Goal: Task Accomplishment & Management: Complete application form

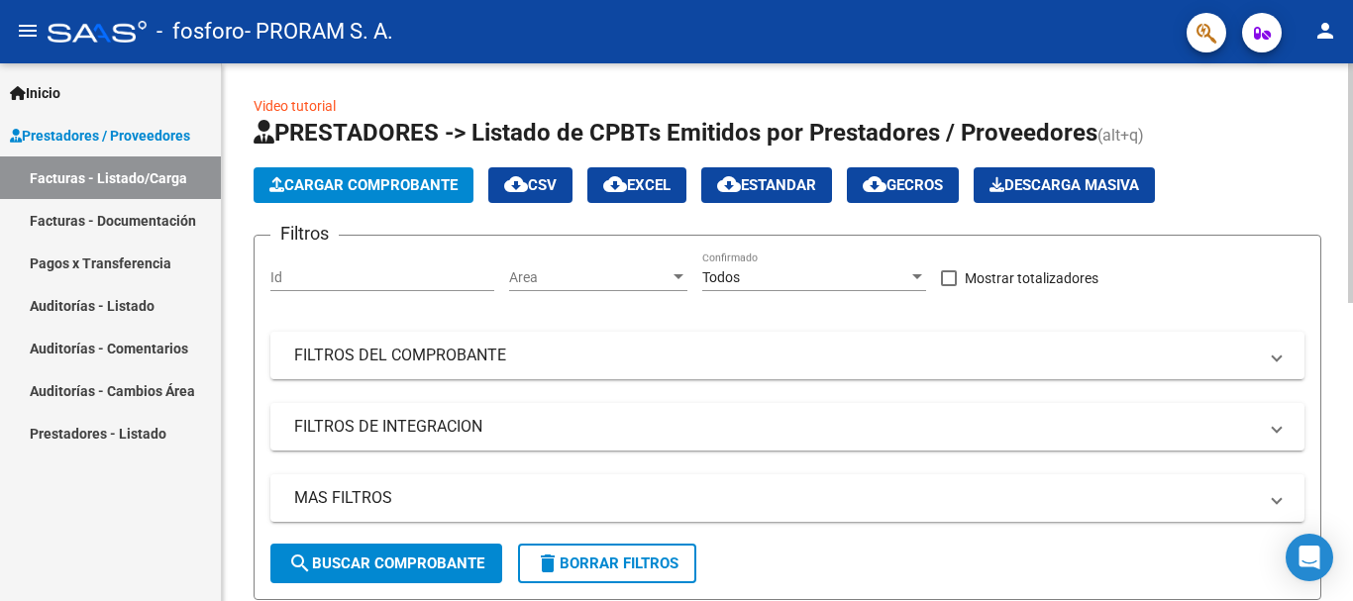
click at [328, 184] on span "Cargar Comprobante" at bounding box center [363, 185] width 188 height 18
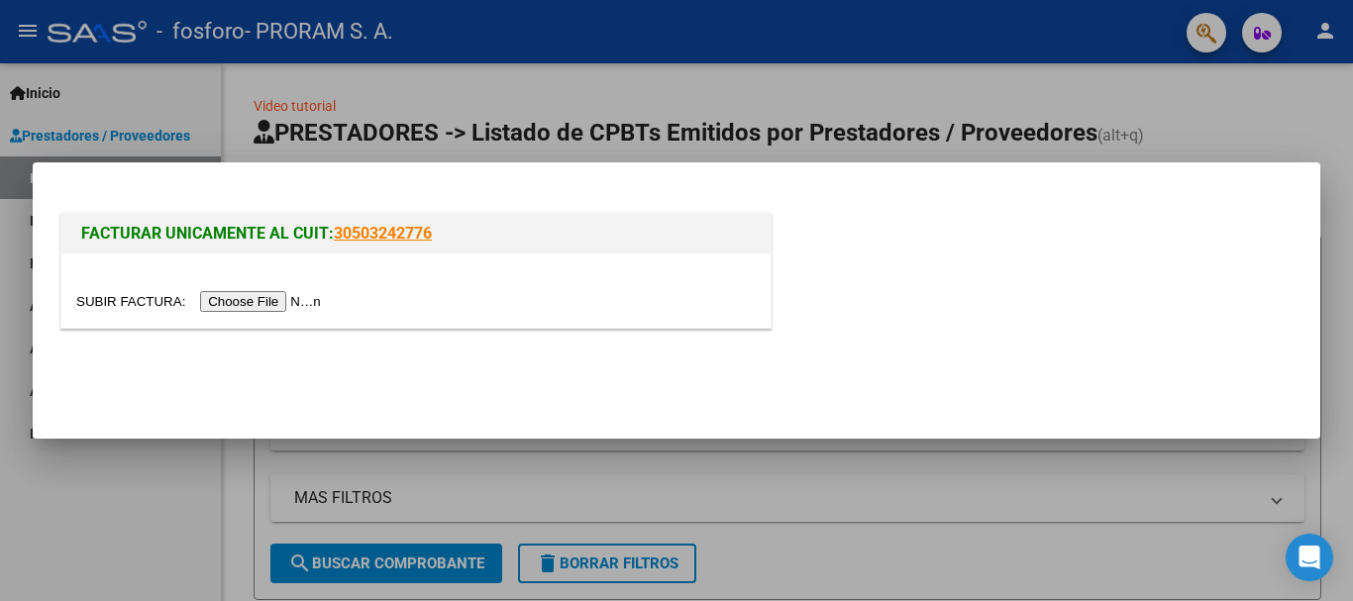
click at [229, 302] on input "file" at bounding box center [201, 301] width 251 height 21
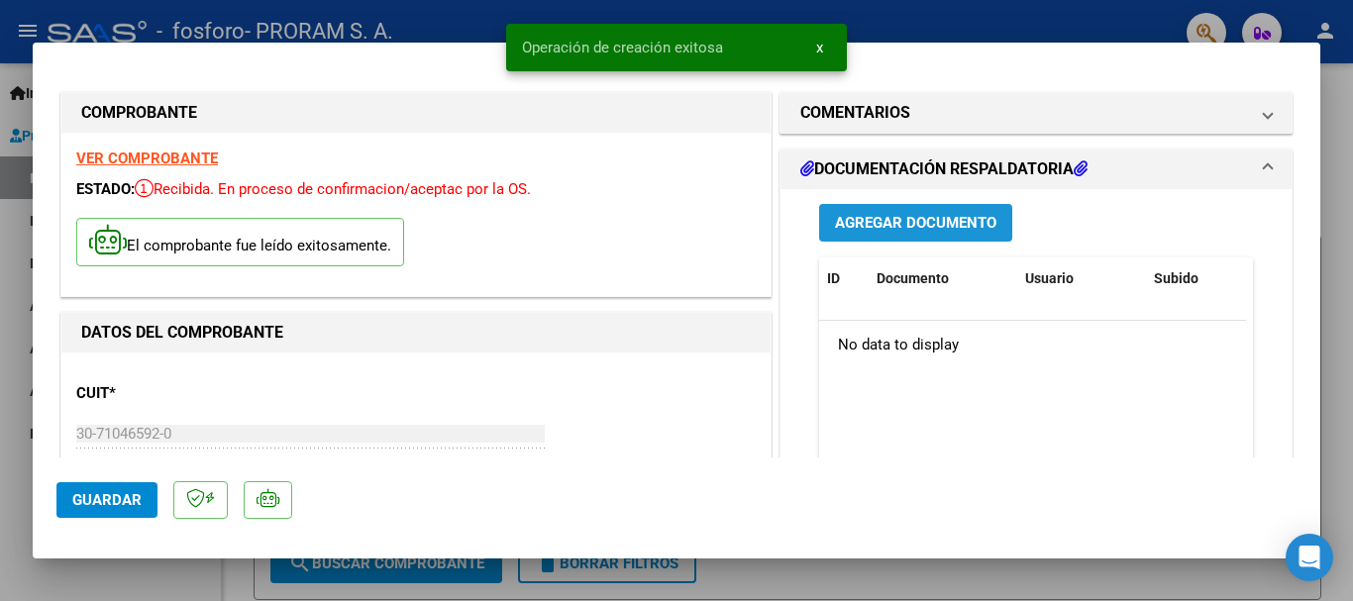
click at [887, 213] on span "Agregar Documento" at bounding box center [915, 222] width 161 height 18
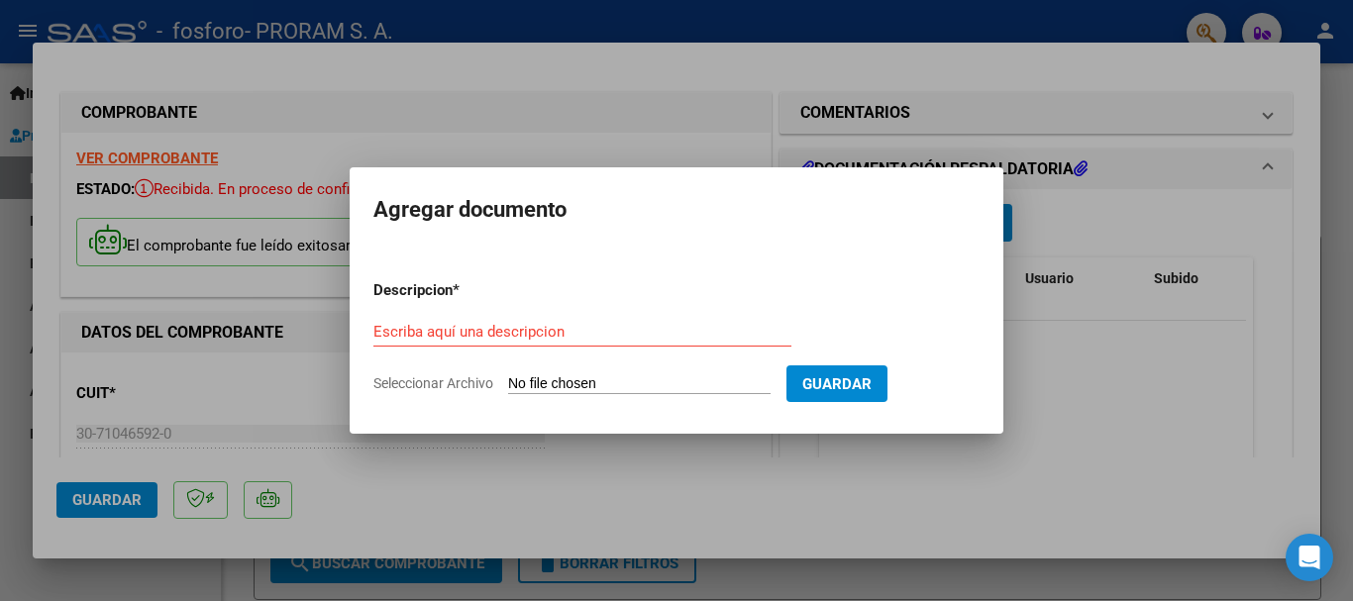
click at [1111, 398] on div at bounding box center [676, 300] width 1353 height 601
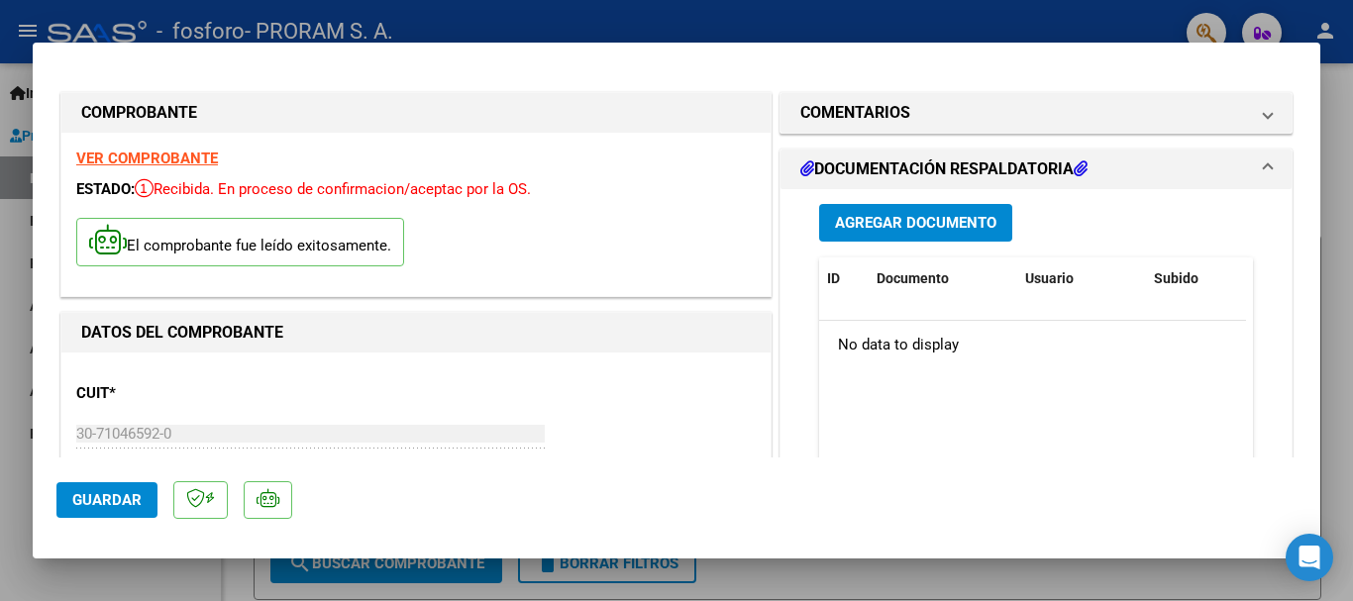
click at [907, 216] on span "Agregar Documento" at bounding box center [915, 224] width 161 height 18
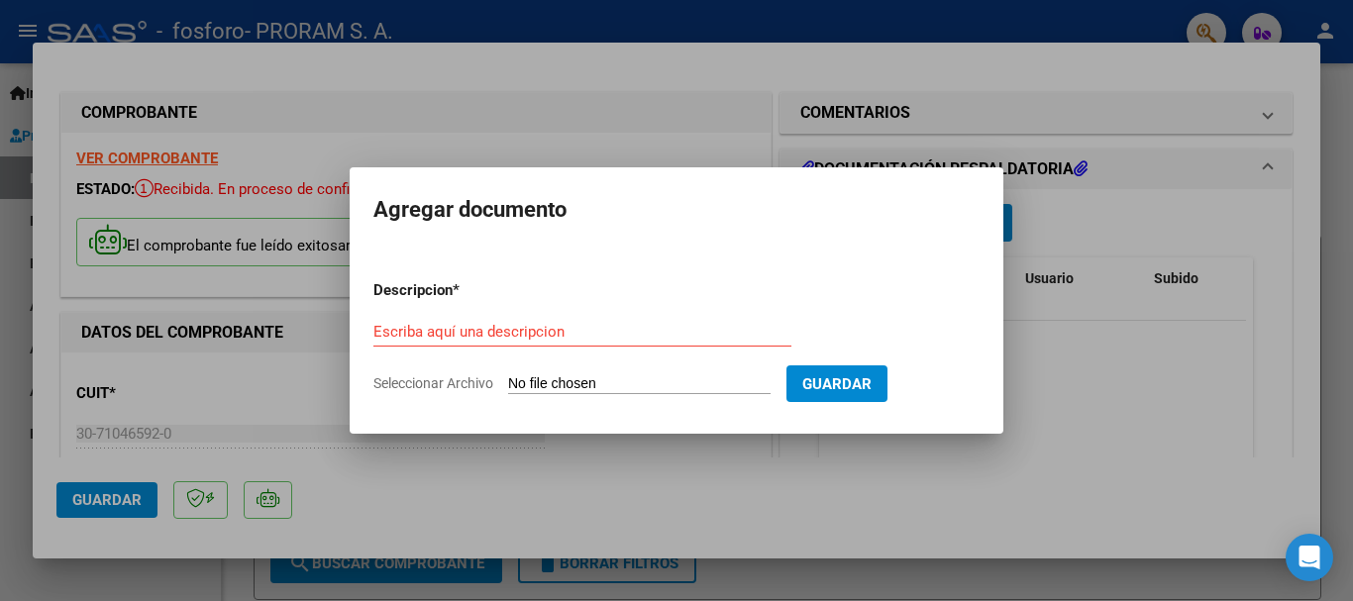
click at [1142, 68] on div at bounding box center [676, 300] width 1353 height 601
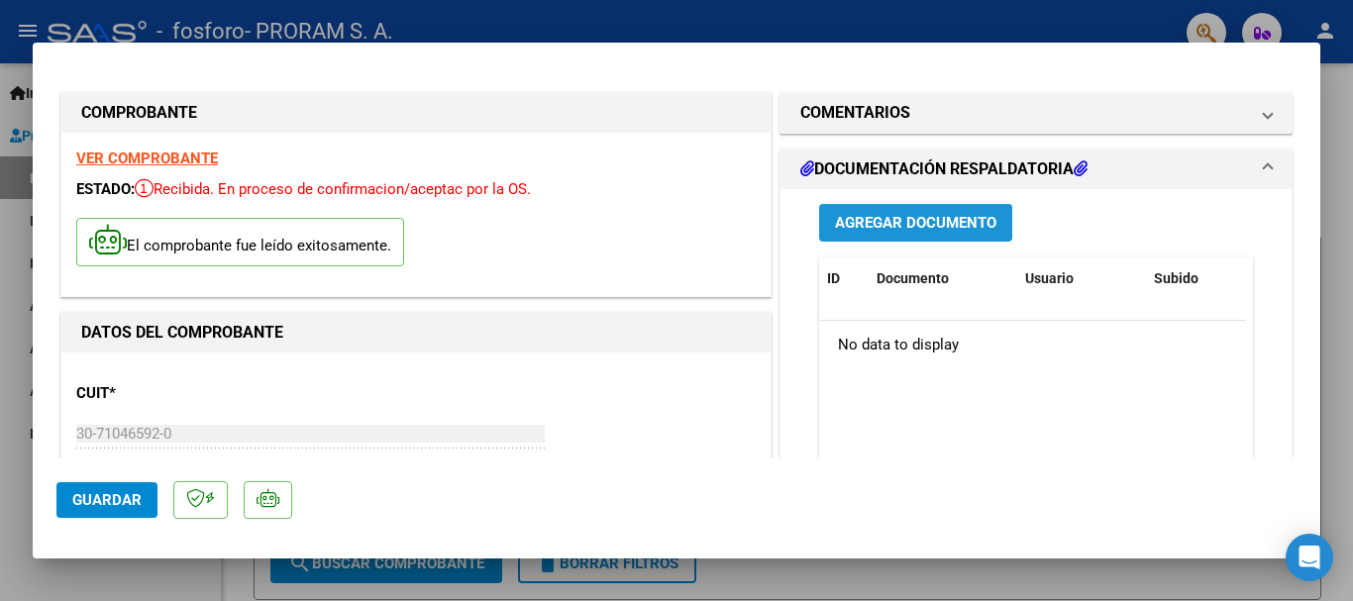
click at [857, 219] on span "Agregar Documento" at bounding box center [915, 224] width 161 height 18
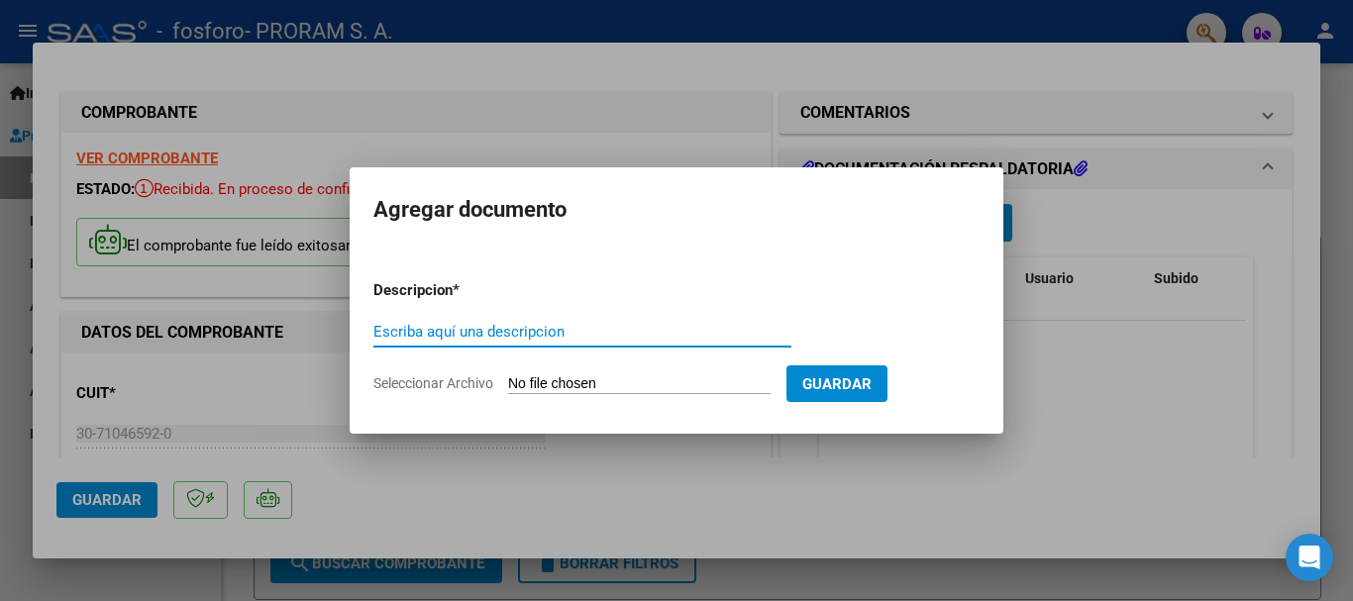
click at [406, 325] on input "Escriba aquí una descripcion" at bounding box center [582, 332] width 418 height 18
type input "Documentacion respaldatoria"
click at [516, 384] on input "Seleccionar Archivo" at bounding box center [639, 384] width 262 height 19
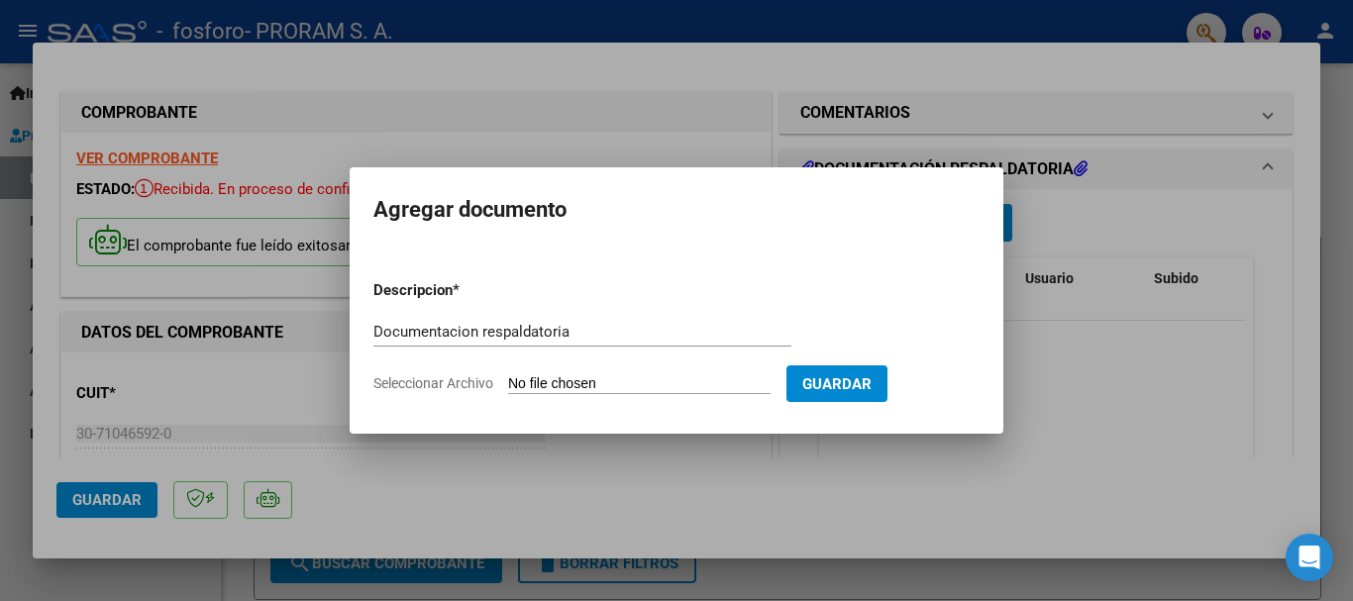
type input "C:\fakepath\Pte. [PERSON_NAME]pdf"
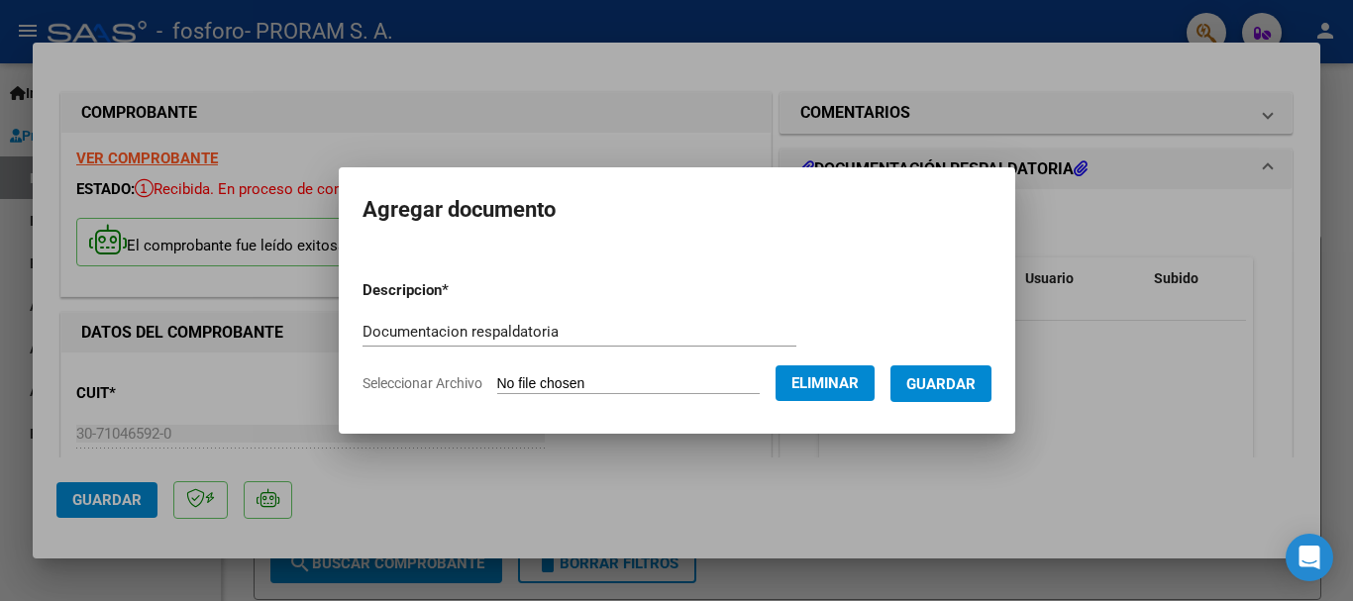
click at [948, 387] on span "Guardar" at bounding box center [940, 384] width 69 height 18
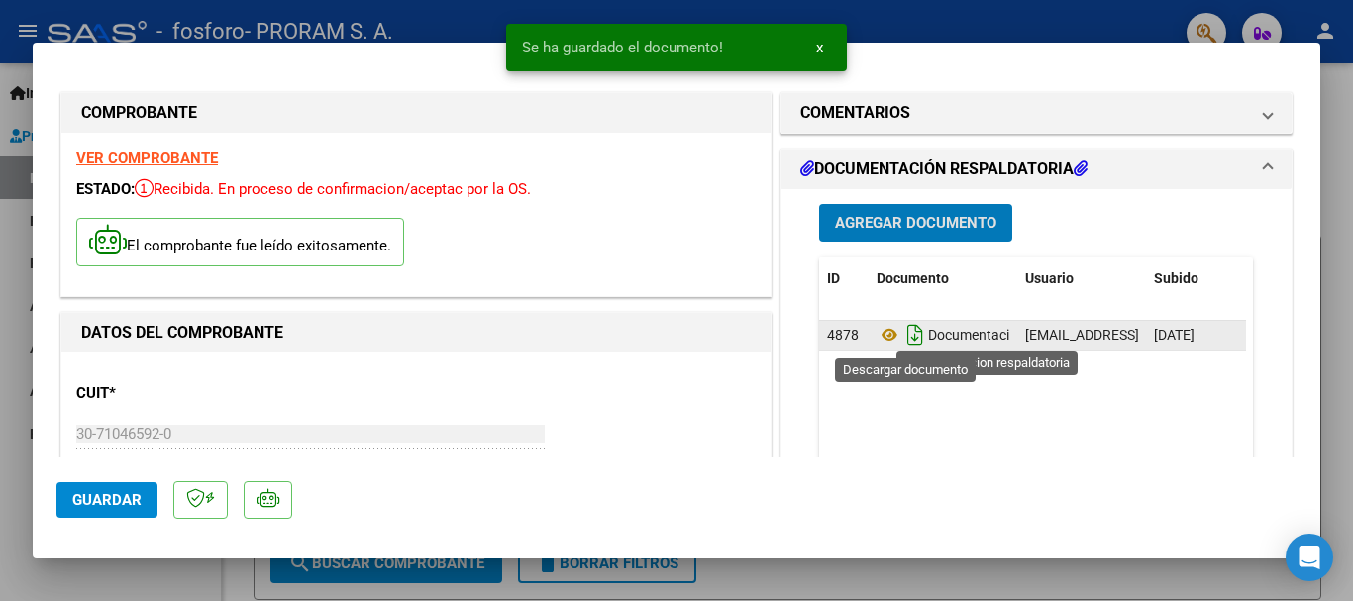
click at [908, 335] on icon "Descargar documento" at bounding box center [915, 335] width 26 height 32
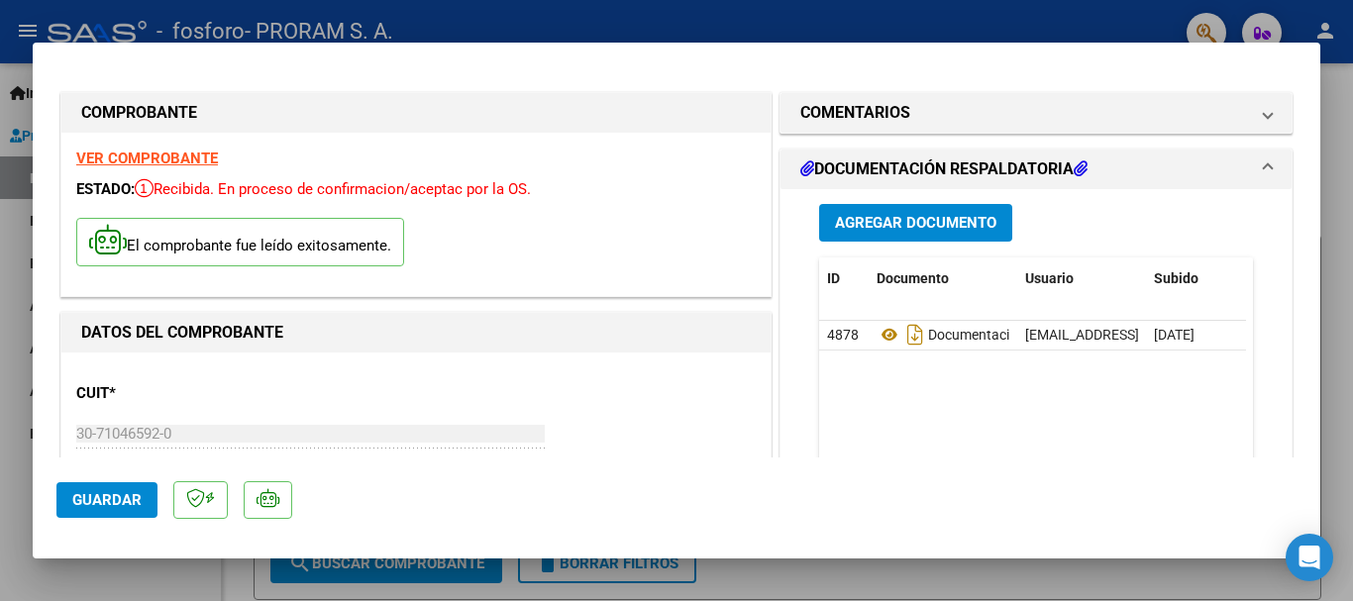
click at [823, 17] on div at bounding box center [676, 300] width 1353 height 601
type input "$ 0,00"
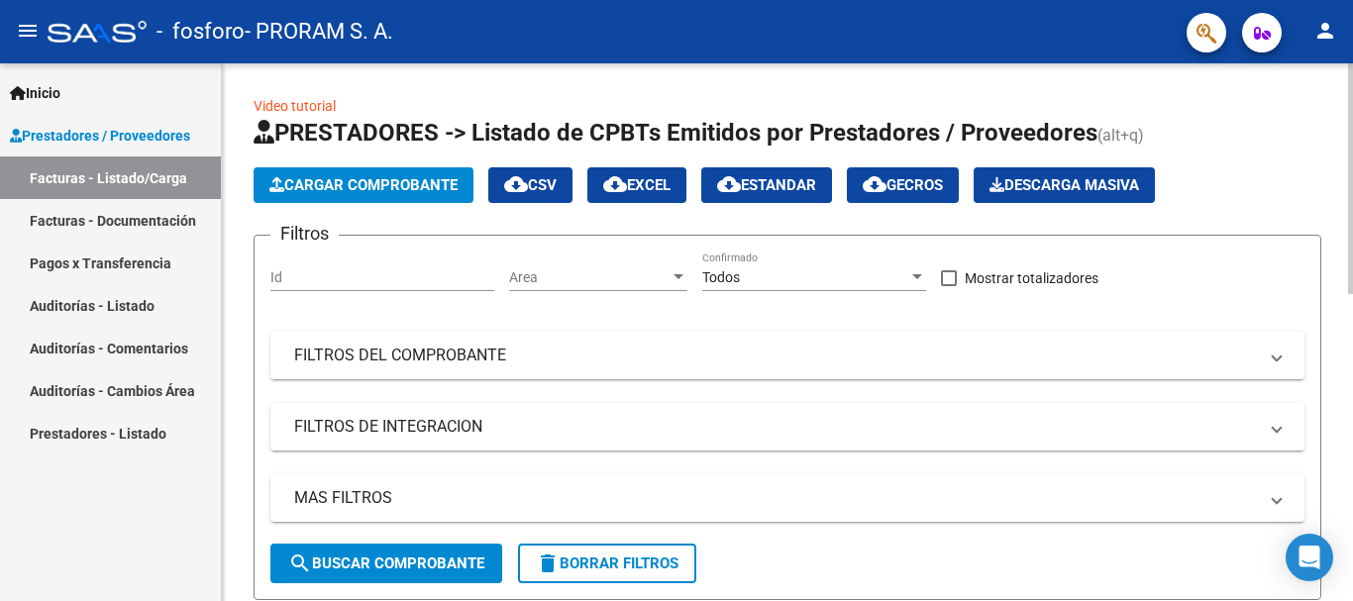
click at [382, 181] on span "Cargar Comprobante" at bounding box center [363, 185] width 188 height 18
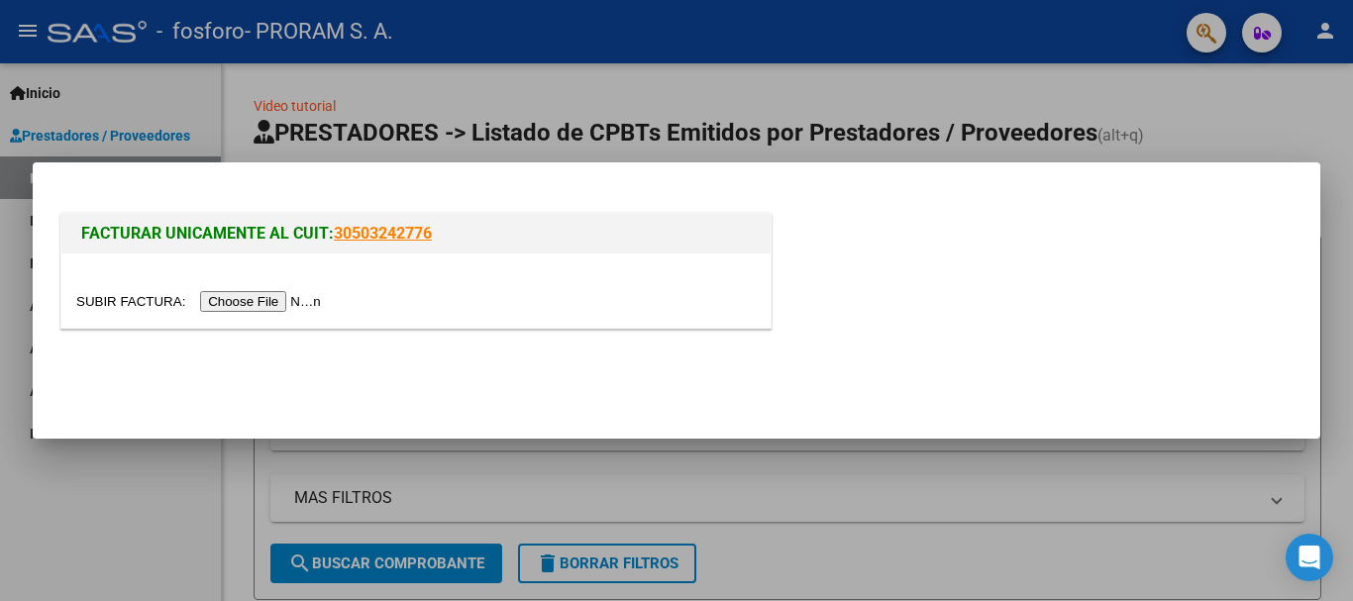
click at [253, 303] on input "file" at bounding box center [201, 301] width 251 height 21
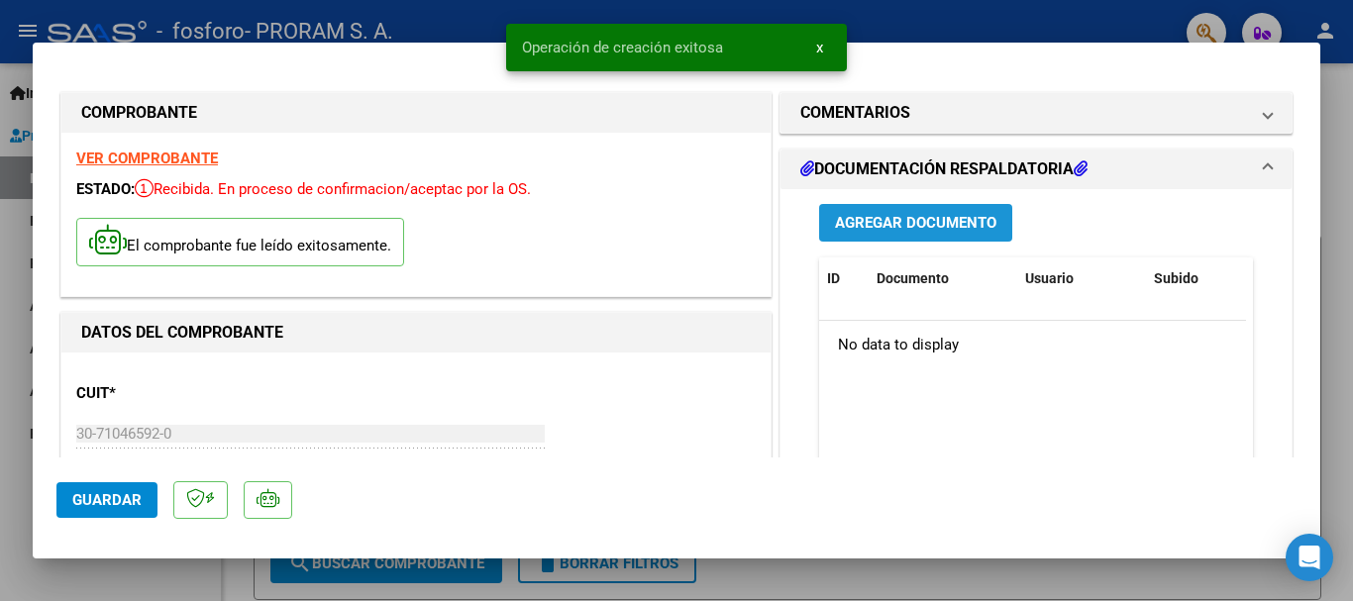
click at [905, 221] on span "Agregar Documento" at bounding box center [915, 224] width 161 height 18
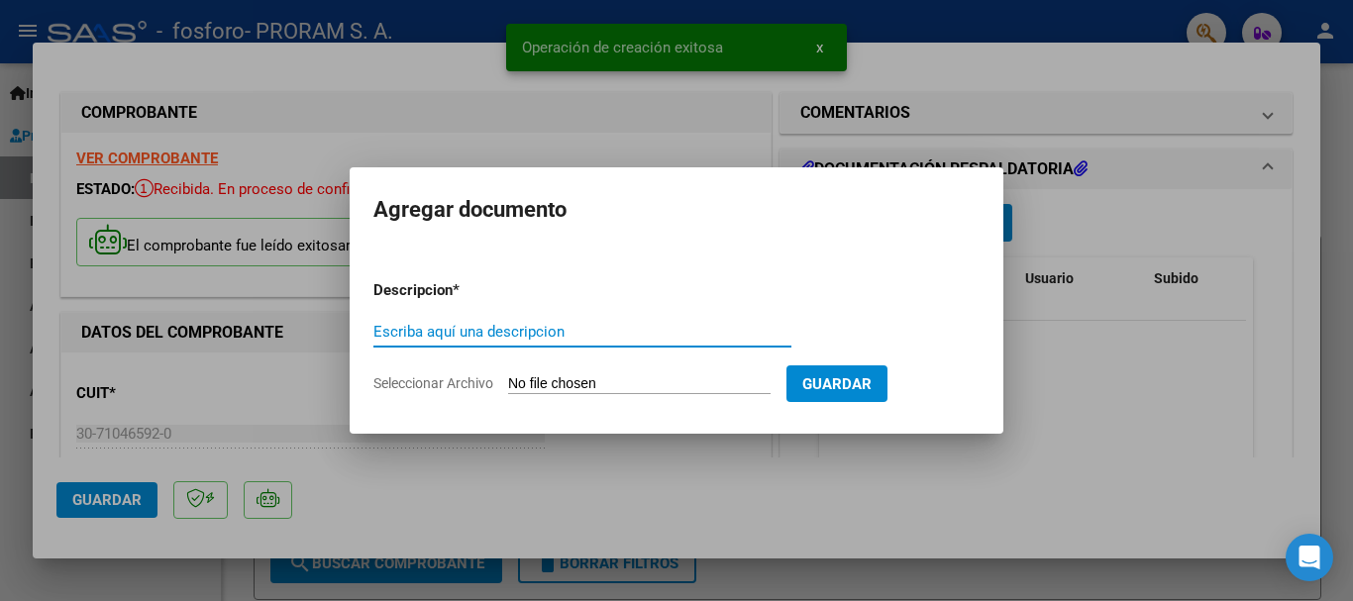
click at [421, 326] on input "Escriba aquí una descripcion" at bounding box center [582, 332] width 418 height 18
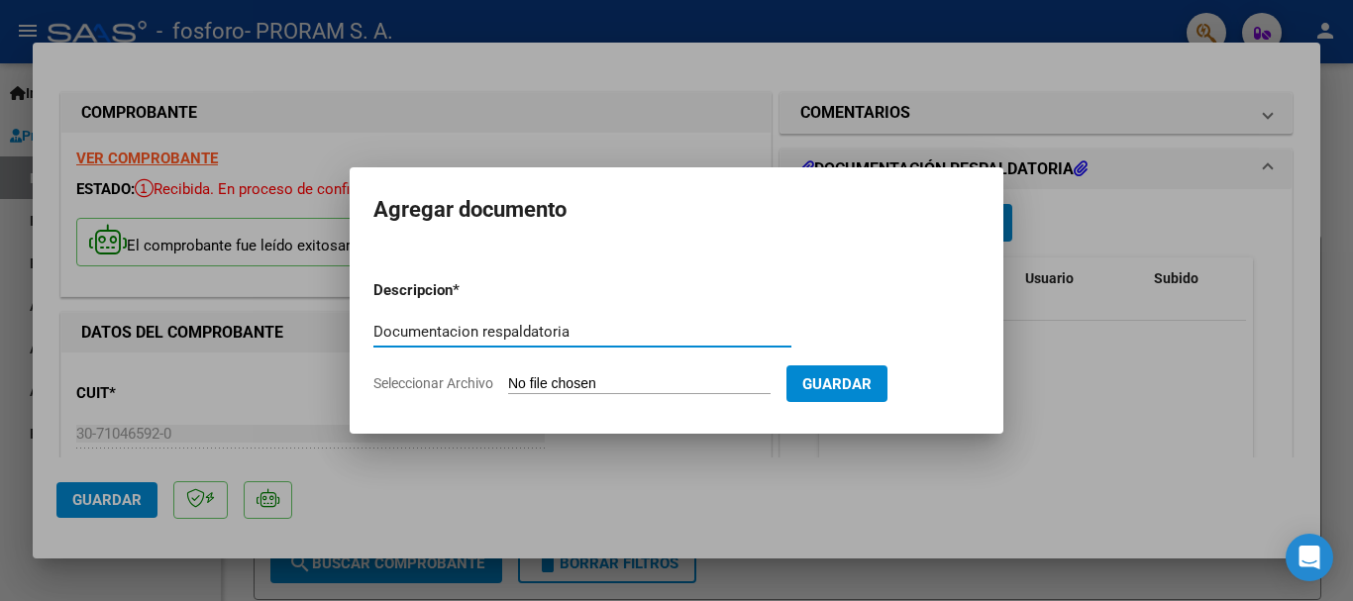
type input "Documentacion respaldatoria"
click at [557, 368] on form "Descripcion * Documentacion respaldatoria Escriba aquí una descripcion Seleccio…" at bounding box center [676, 336] width 606 height 145
click at [553, 390] on input "Seleccionar Archivo" at bounding box center [639, 384] width 262 height 19
type input "C:\fakepath\Pte. Orellana P. .pdf"
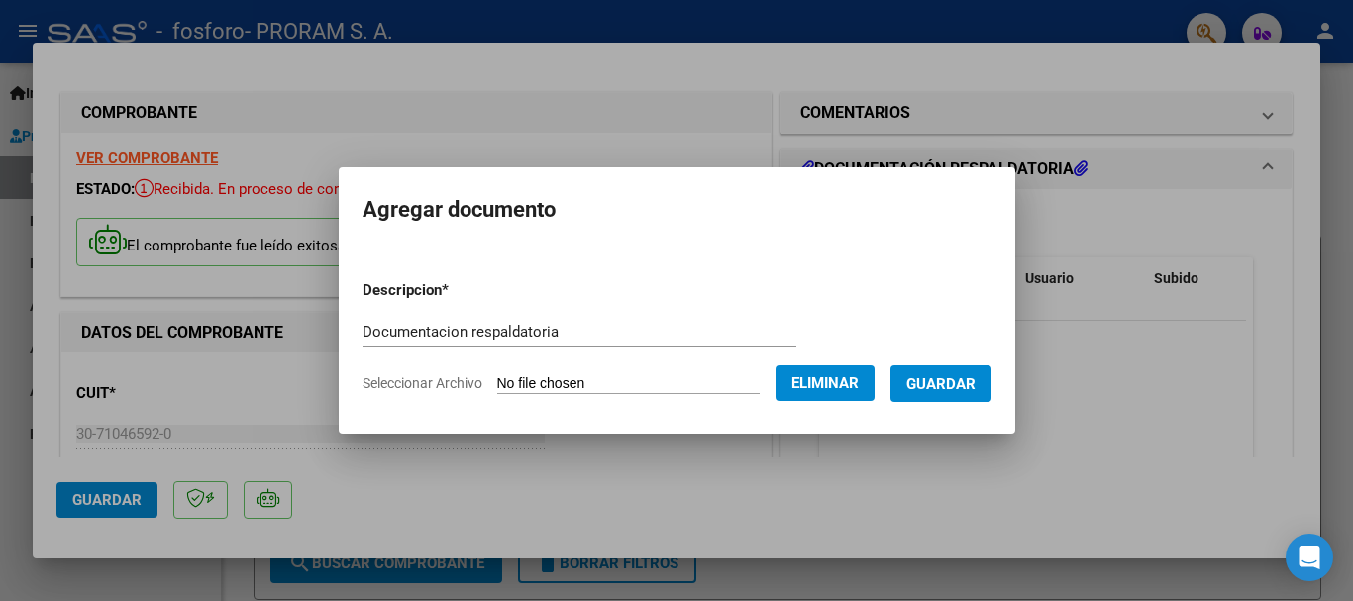
click at [969, 388] on span "Guardar" at bounding box center [940, 384] width 69 height 18
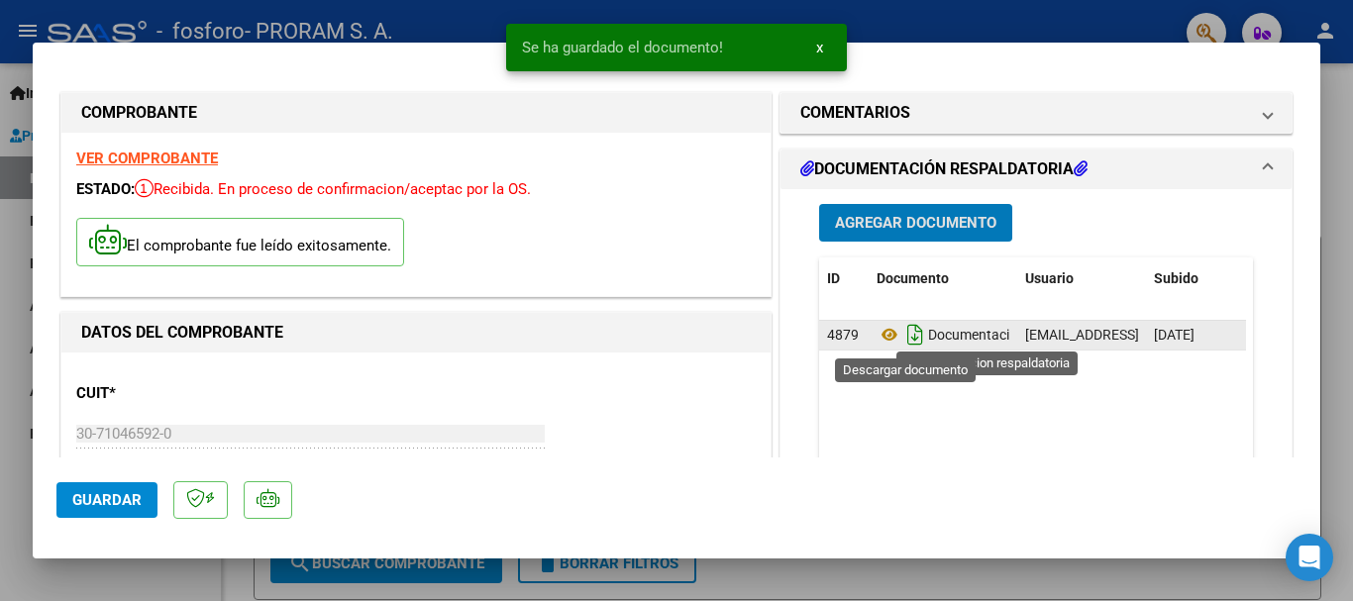
click at [909, 329] on icon "Descargar documento" at bounding box center [915, 335] width 26 height 32
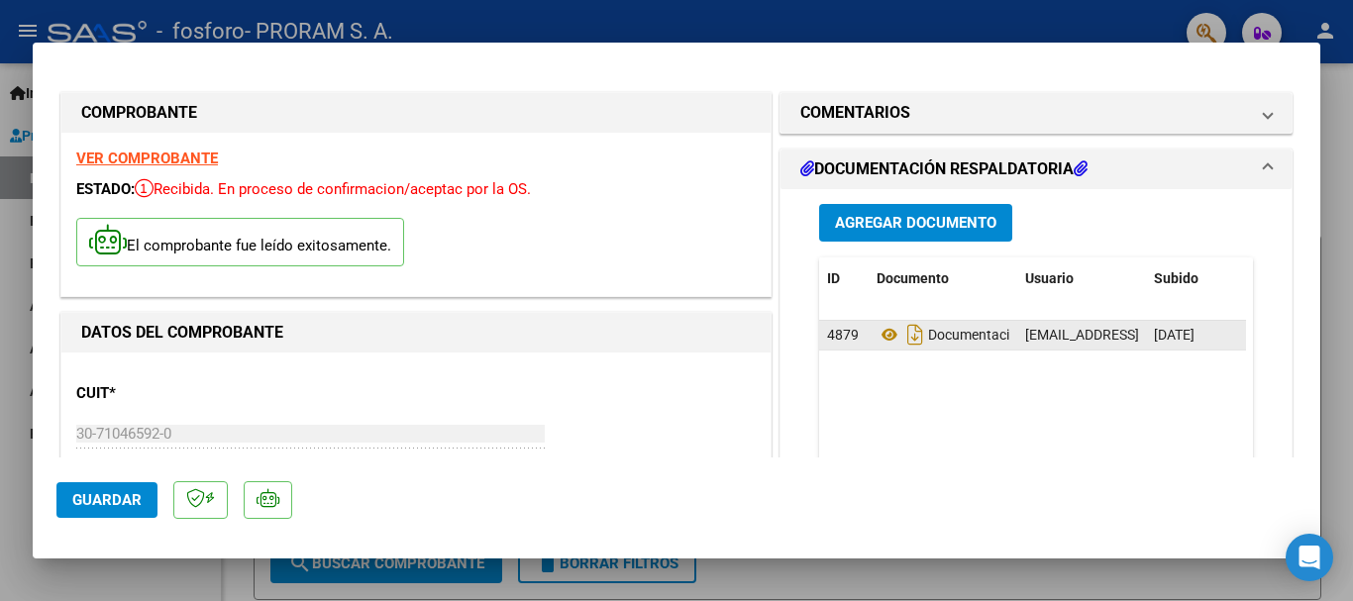
click at [1000, 24] on div at bounding box center [676, 300] width 1353 height 601
type input "$ 0,00"
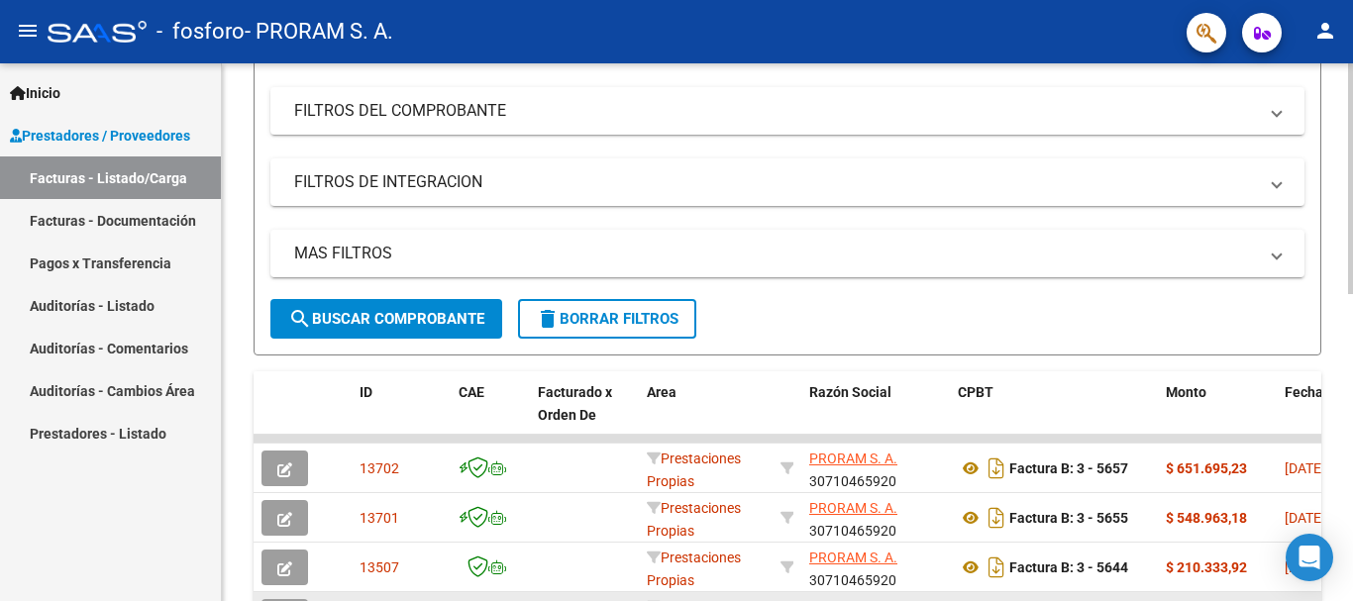
scroll to position [396, 0]
